Goal: Find contact information: Find contact information

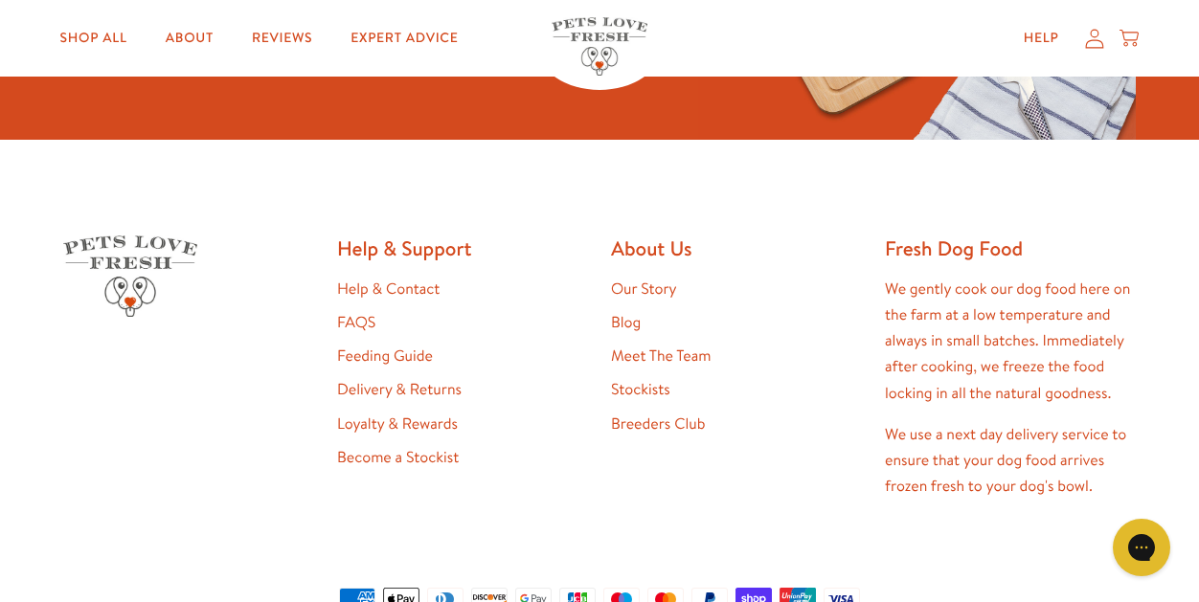
scroll to position [3792, 0]
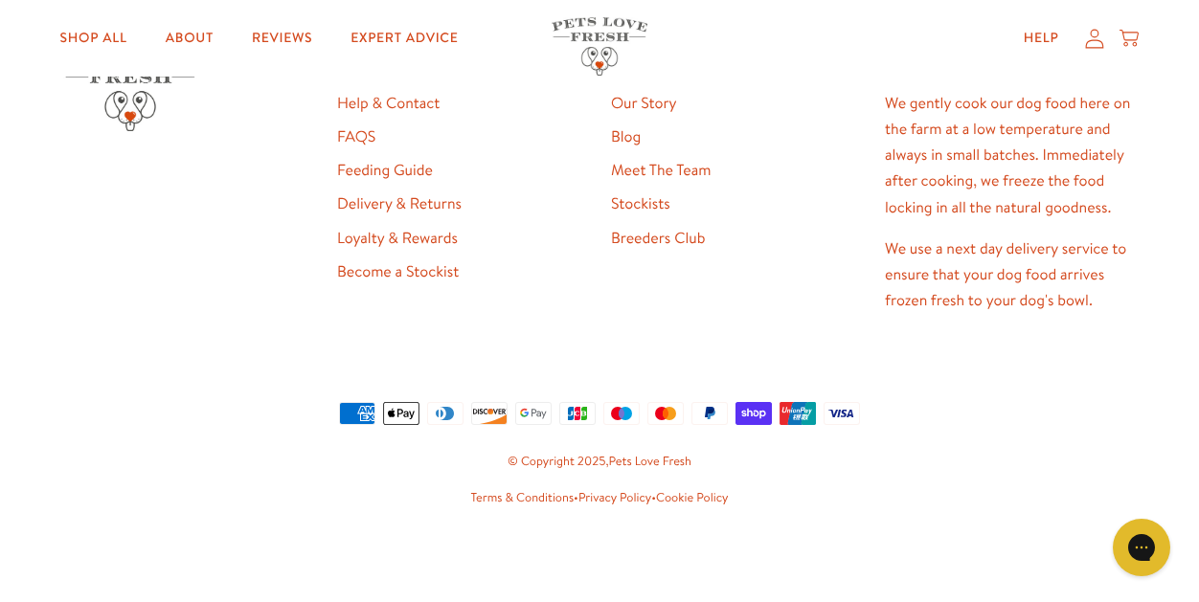
click at [673, 168] on link "Meet The Team" at bounding box center [661, 170] width 100 height 21
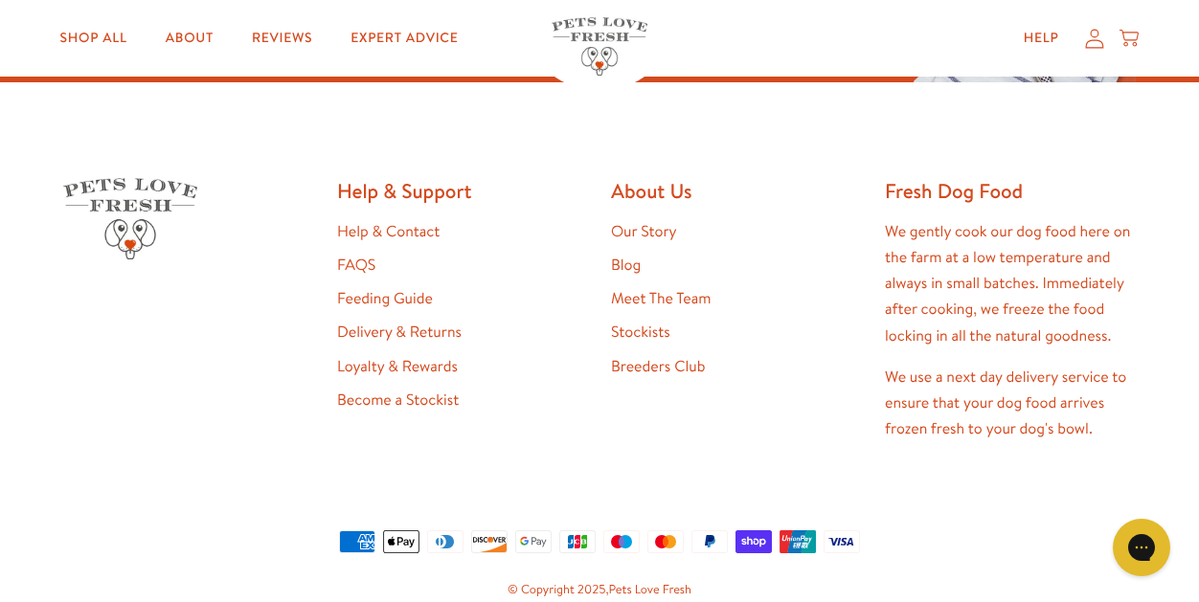
scroll to position [2005, 0]
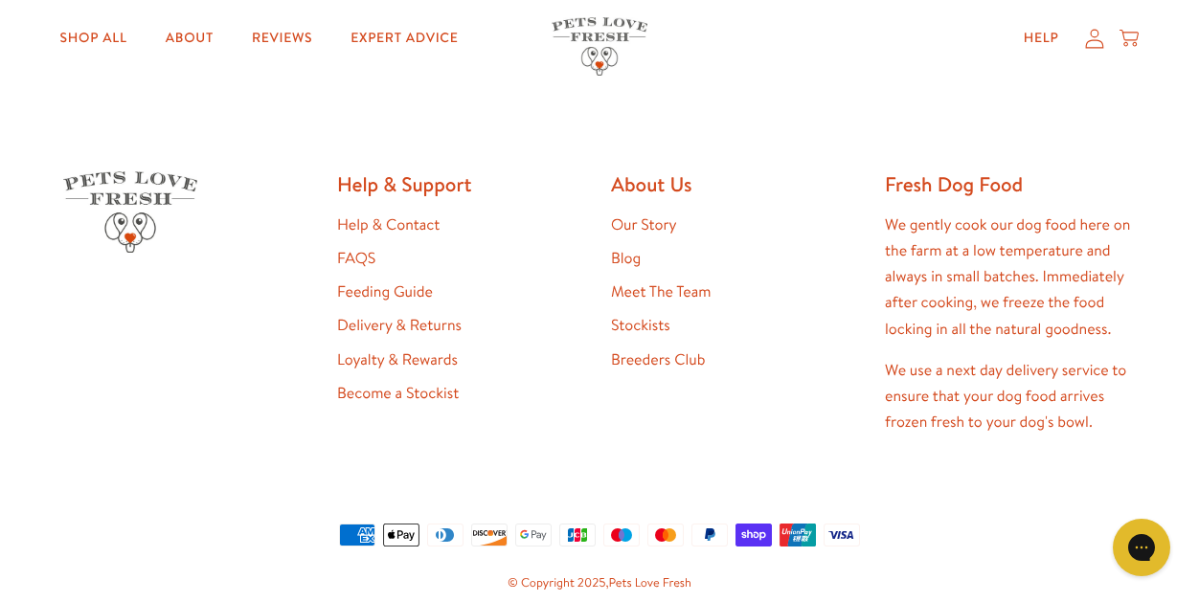
click at [399, 214] on link "Help & Contact" at bounding box center [388, 224] width 102 height 21
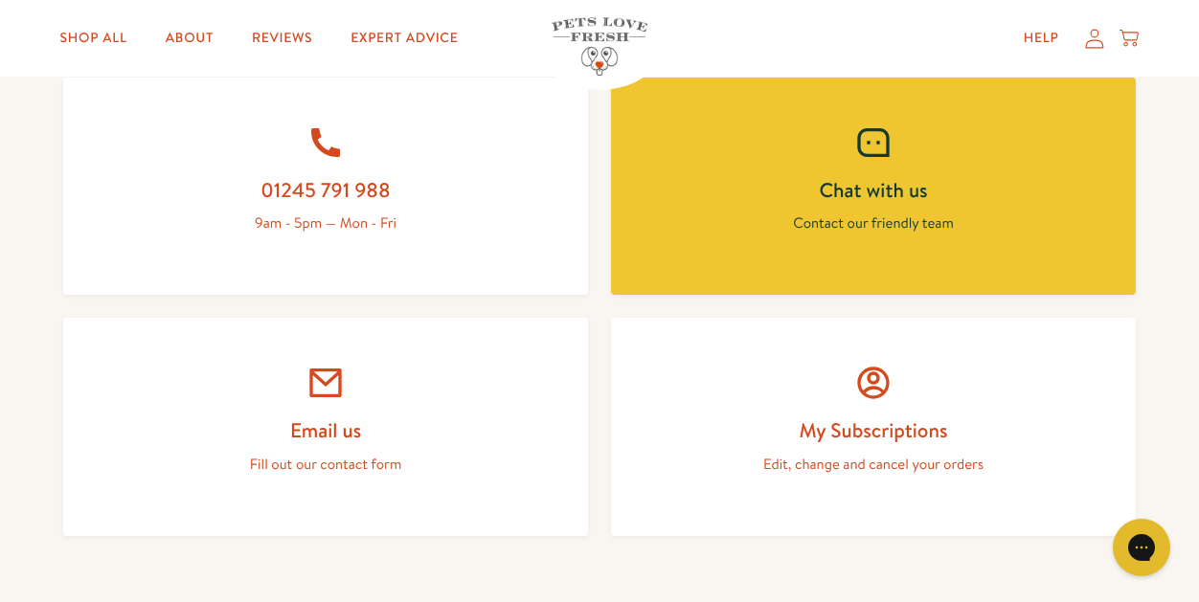
scroll to position [951, 0]
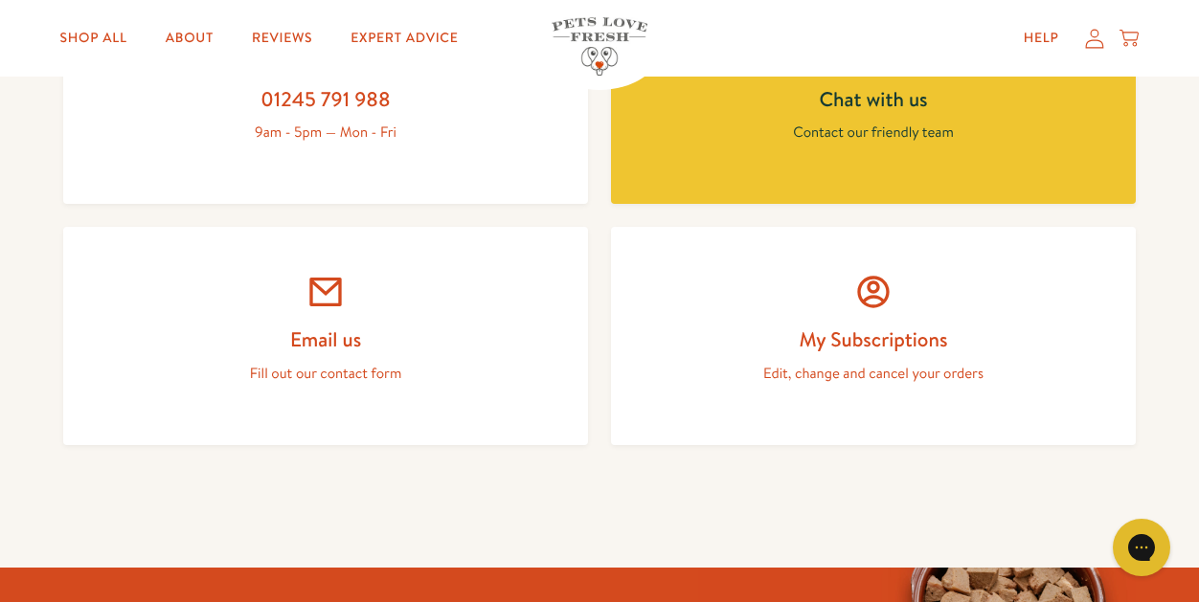
click at [322, 326] on h2 "Email us" at bounding box center [325, 339] width 433 height 26
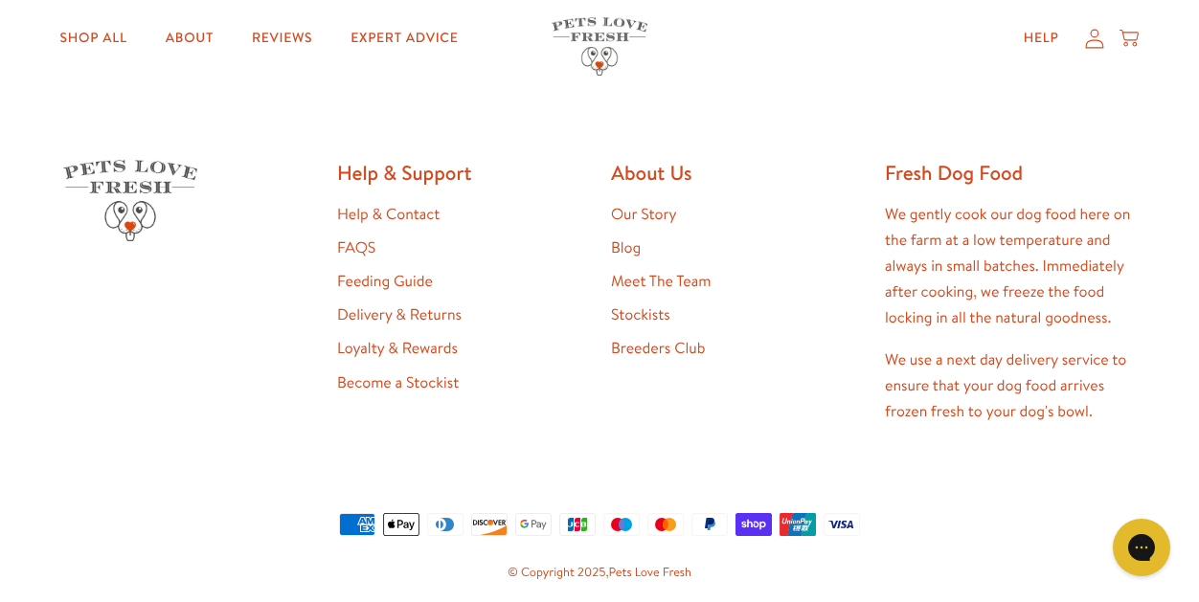
scroll to position [1255, 0]
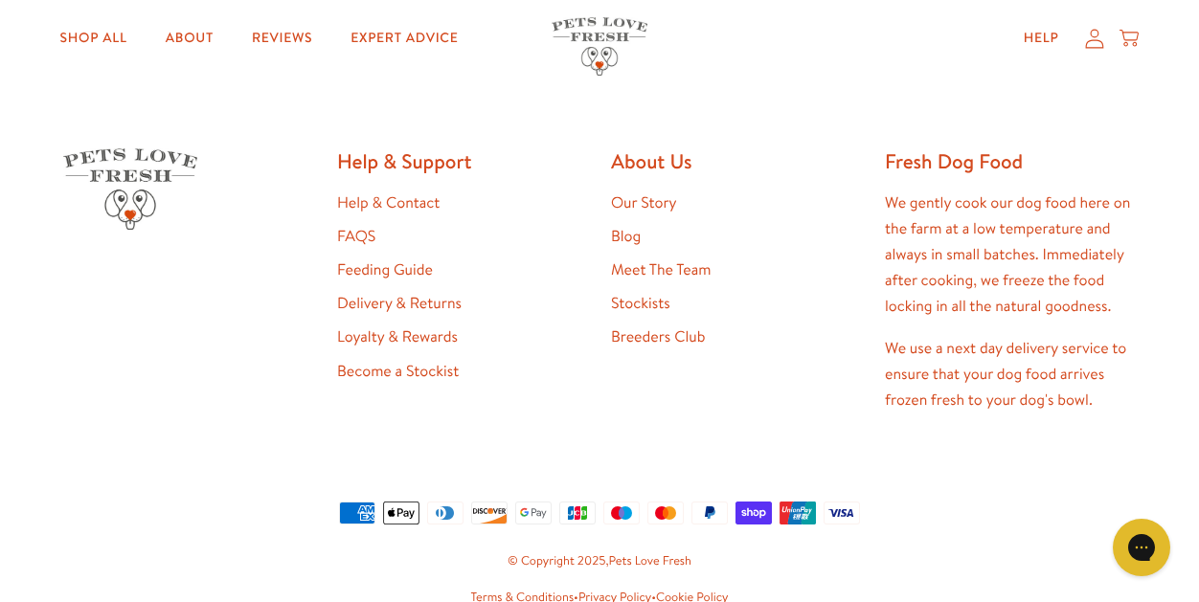
click at [394, 199] on link "Help & Contact" at bounding box center [388, 202] width 102 height 21
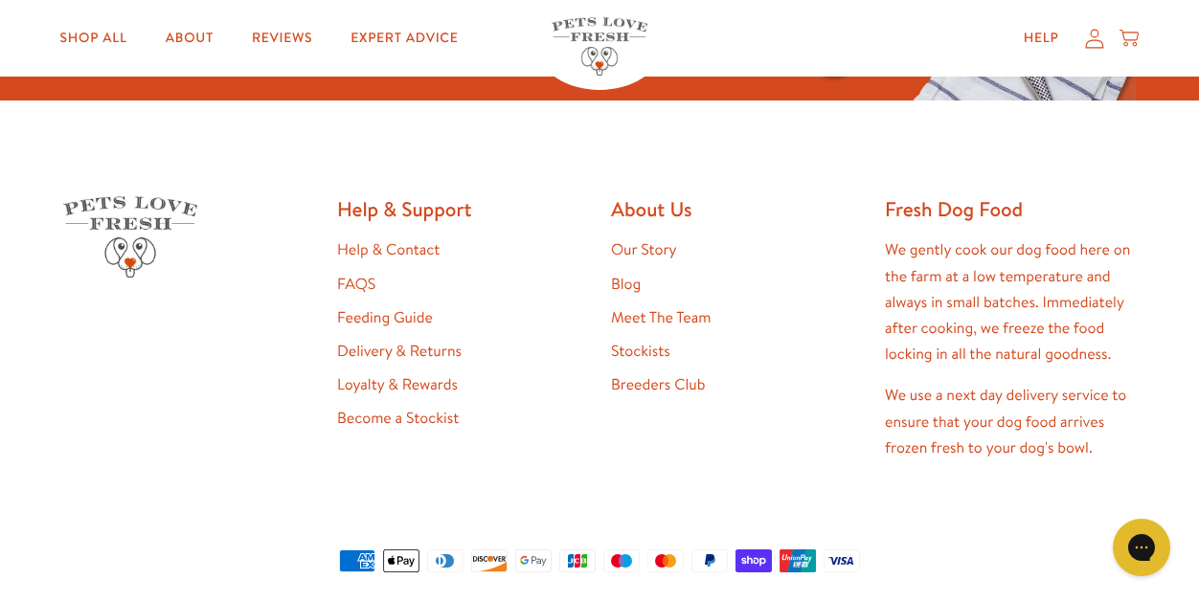
scroll to position [1750, 0]
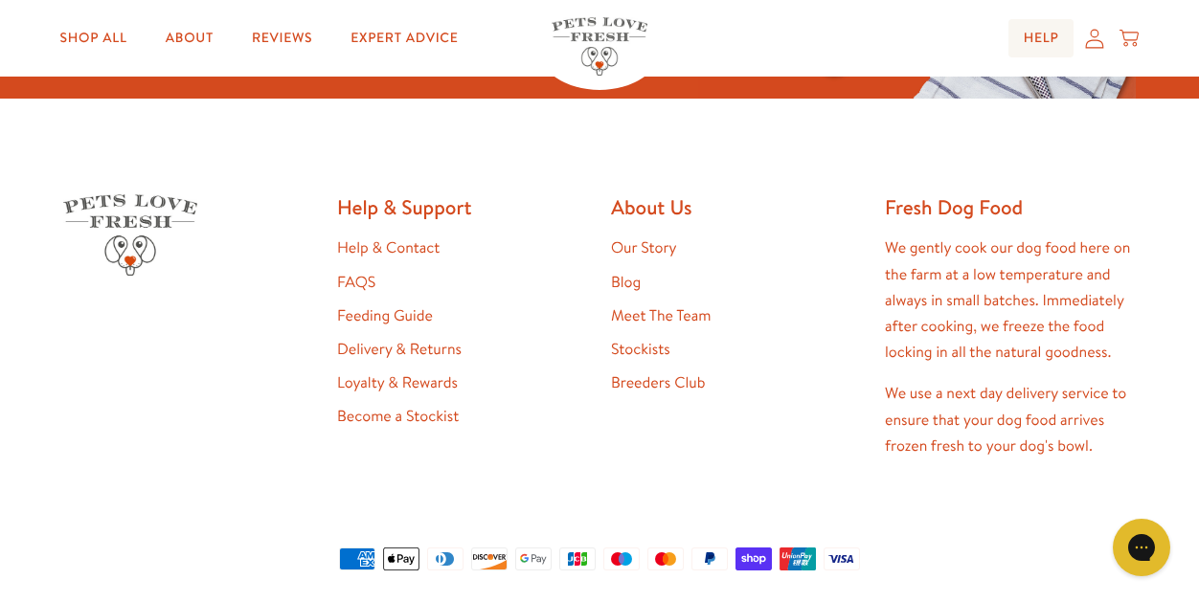
click at [1049, 37] on link "Help" at bounding box center [1041, 38] width 66 height 38
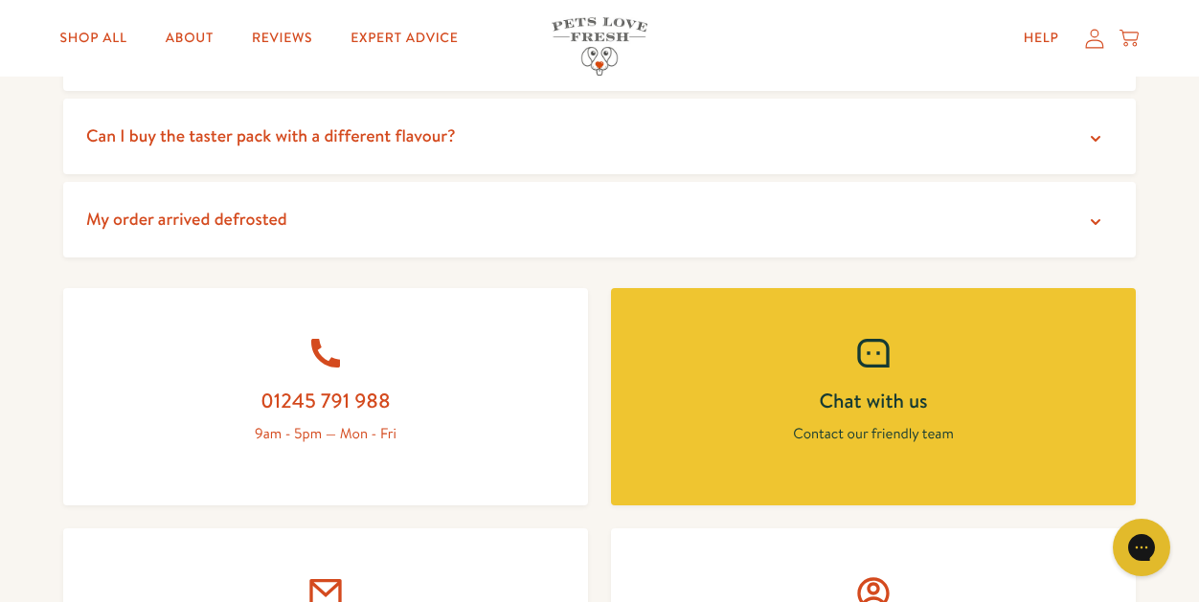
scroll to position [647, 0]
